Goal: Information Seeking & Learning: Check status

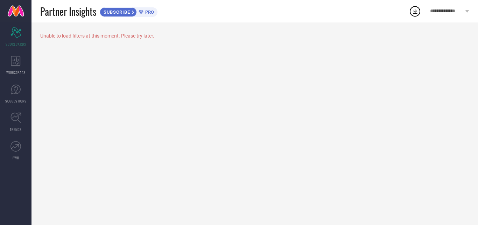
click at [121, 11] on span "SUBSCRIBE" at bounding box center [116, 11] width 32 height 5
click at [106, 36] on div "Unable to load filters at this moment. Please try later." at bounding box center [254, 36] width 429 height 6
